Goal: Communication & Community: Answer question/provide support

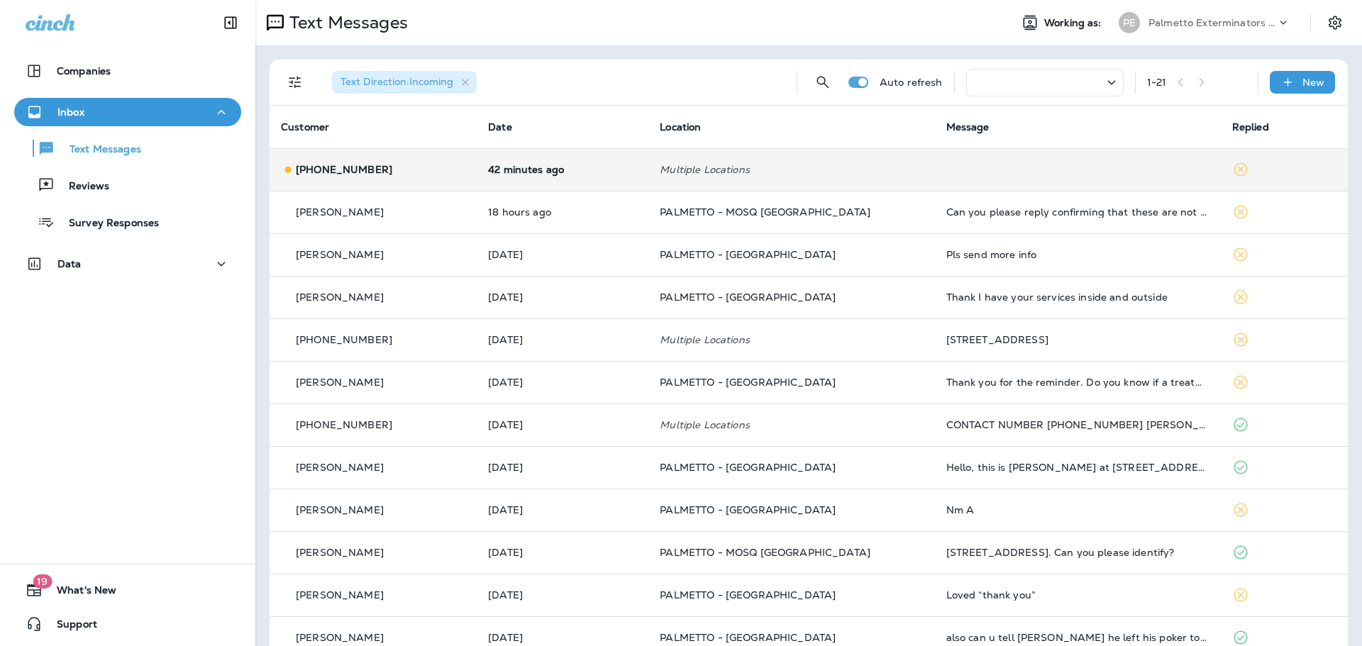
click at [738, 182] on td "Multiple Locations" at bounding box center [791, 169] width 286 height 43
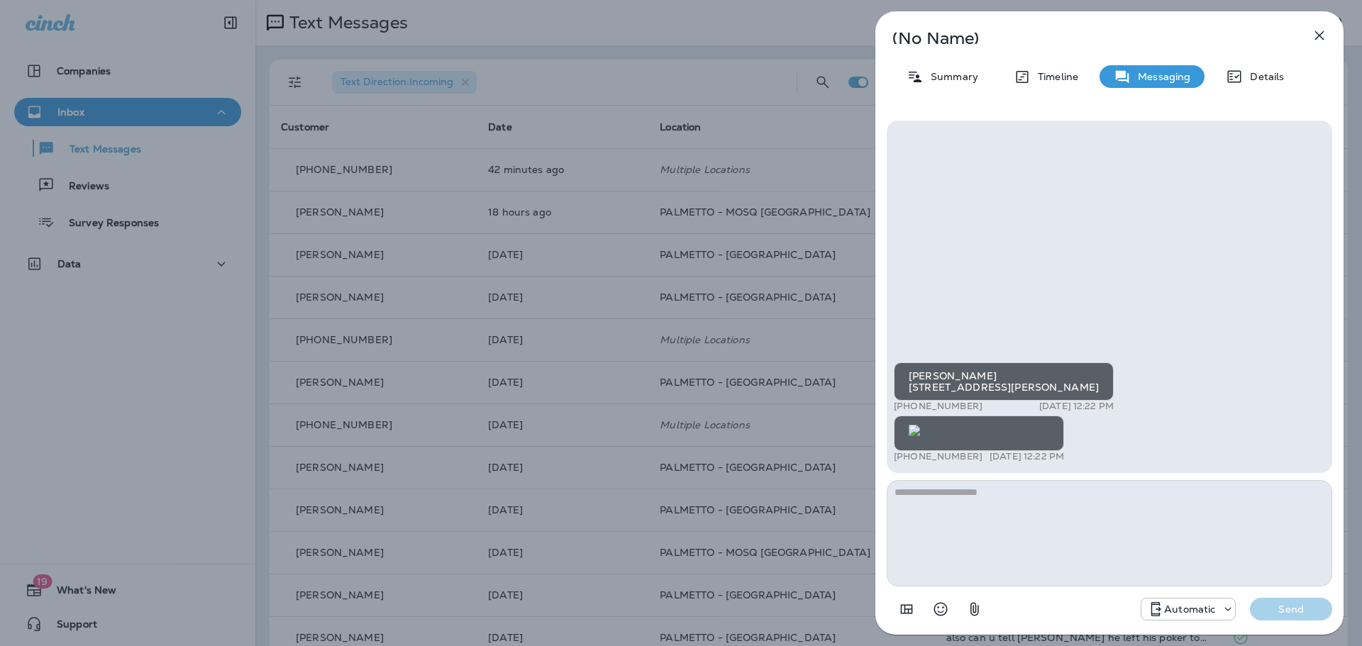
click at [920, 425] on img at bounding box center [914, 430] width 11 height 11
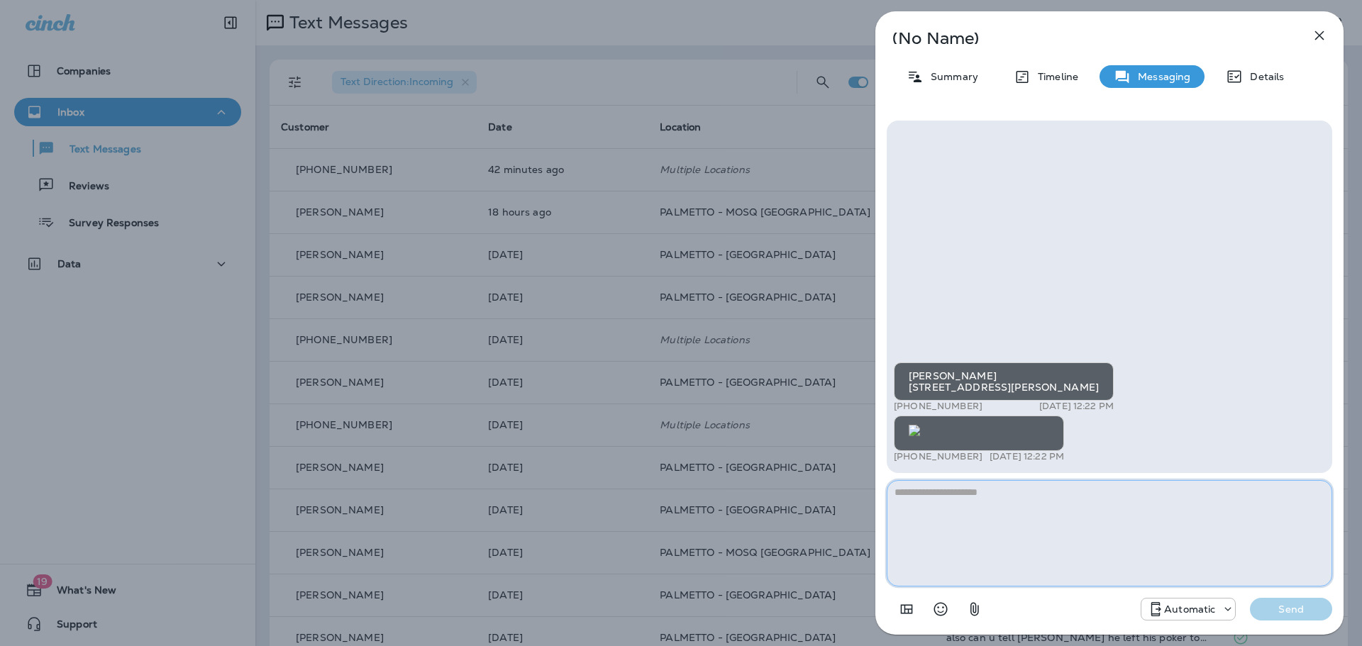
click at [1125, 502] on textarea at bounding box center [1109, 533] width 445 height 106
type textarea "**********"
click at [1273, 610] on p "Send" at bounding box center [1291, 609] width 60 height 13
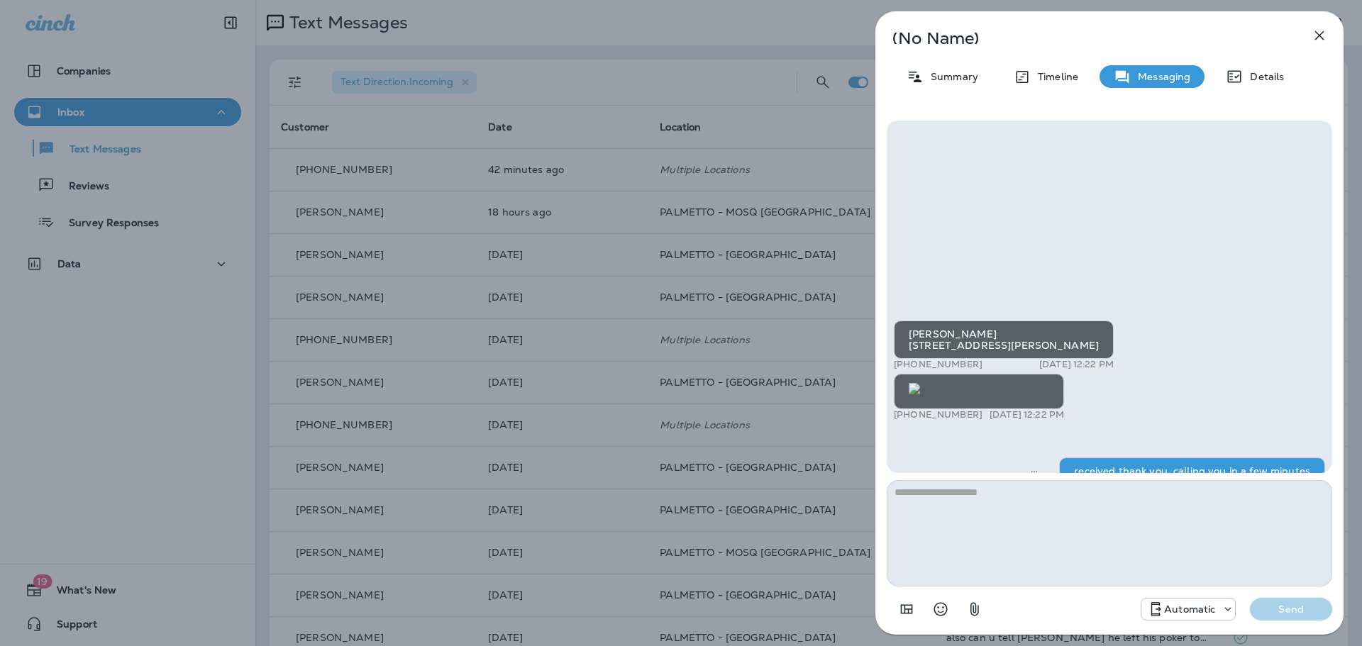
scroll to position [-41, 0]
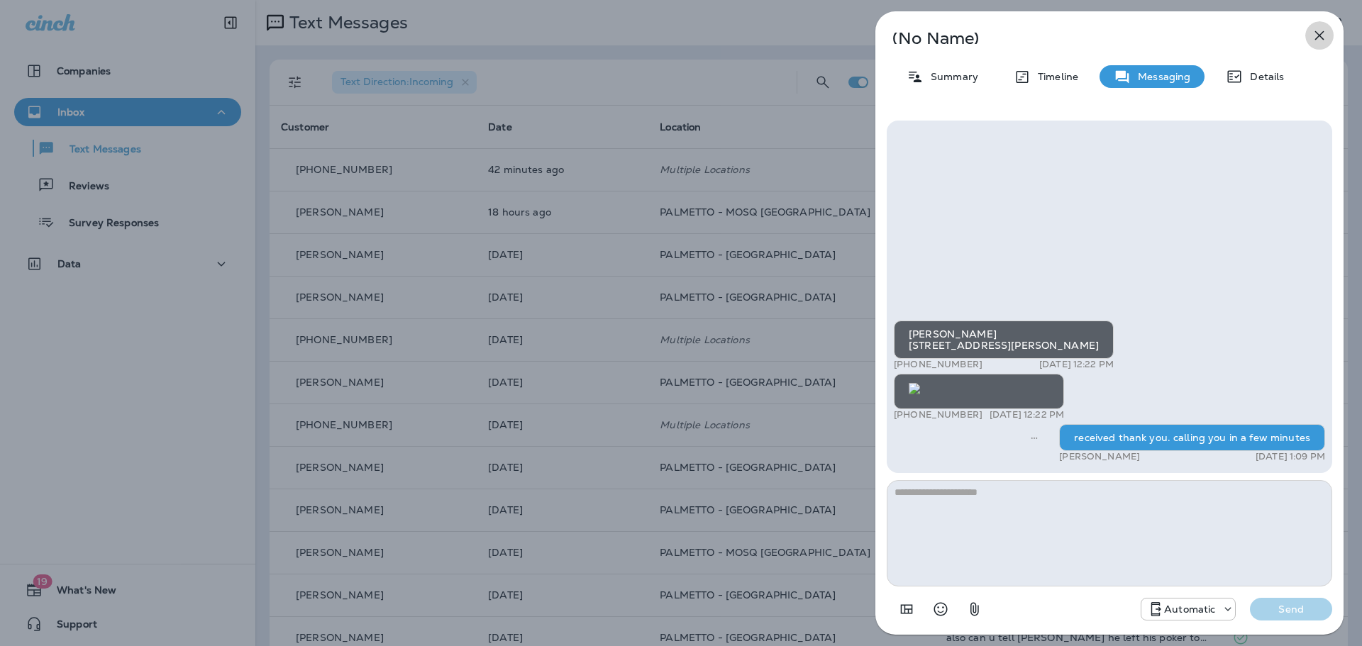
click at [1311, 31] on icon "button" at bounding box center [1319, 35] width 17 height 17
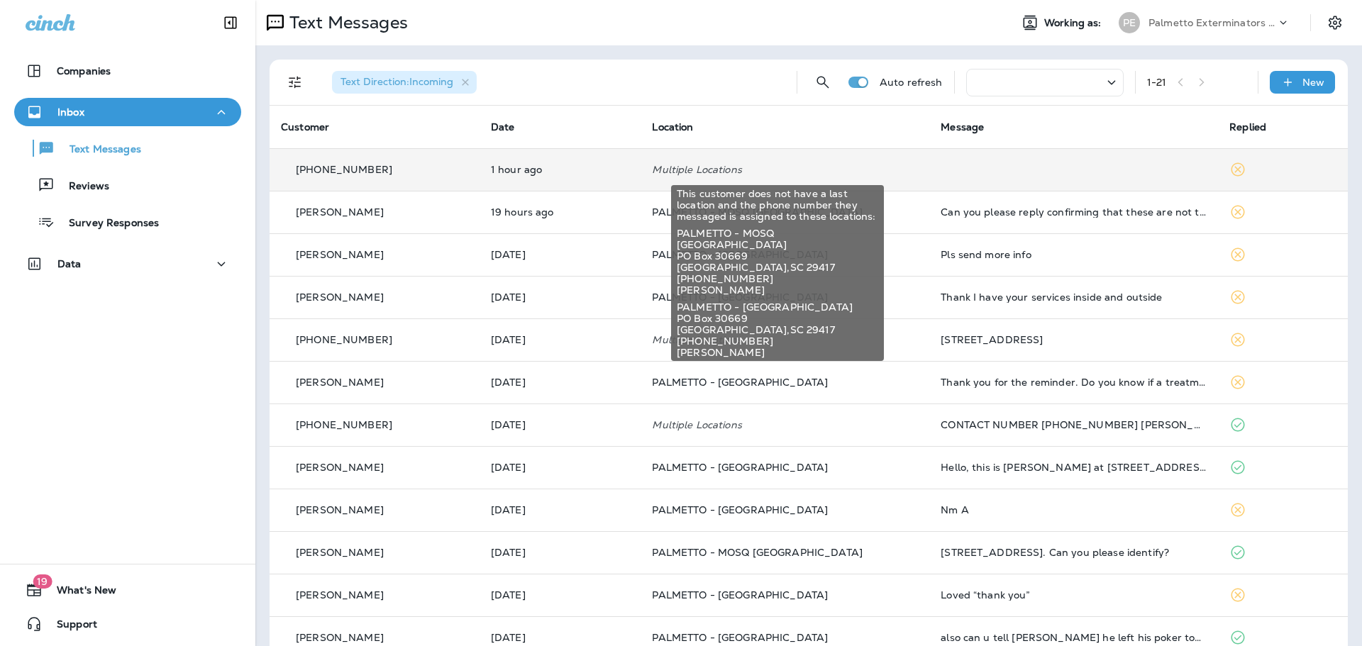
click at [732, 174] on p "Multiple Locations" at bounding box center [785, 169] width 266 height 11
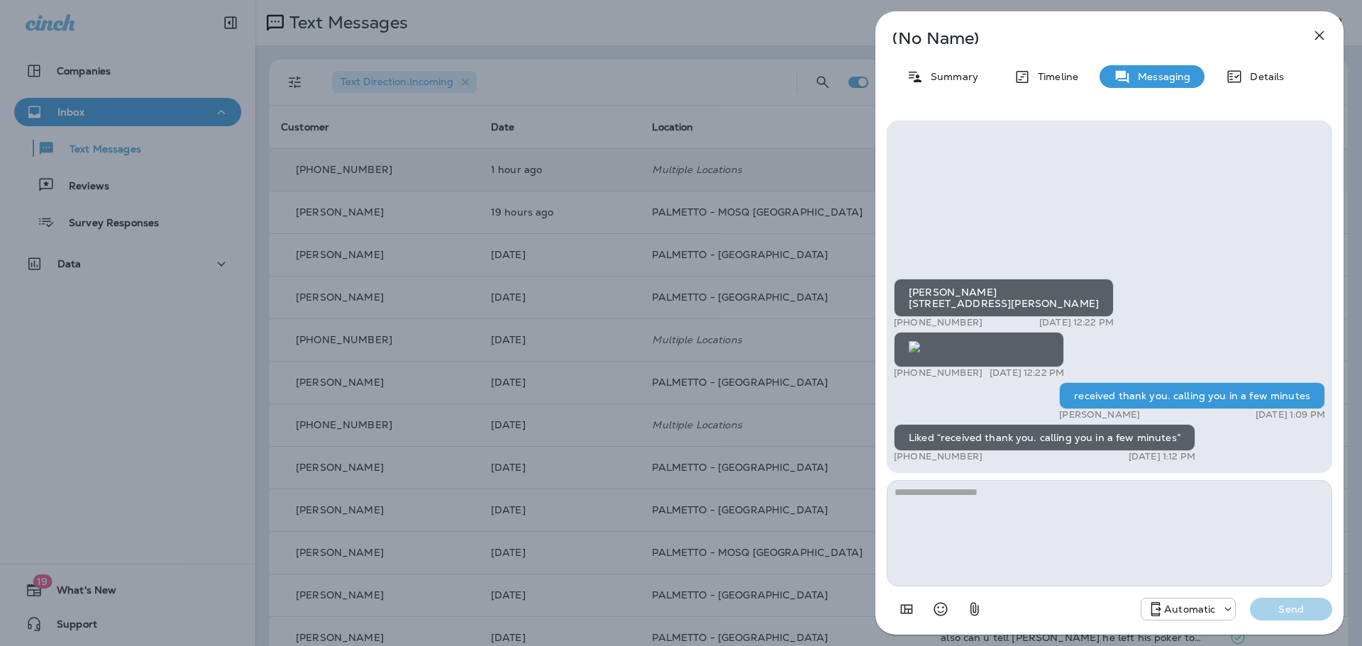
drag, startPoint x: 985, startPoint y: 243, endPoint x: 977, endPoint y: 252, distance: 12.6
click at [920, 341] on img at bounding box center [914, 346] width 11 height 11
